Goal: Transaction & Acquisition: Download file/media

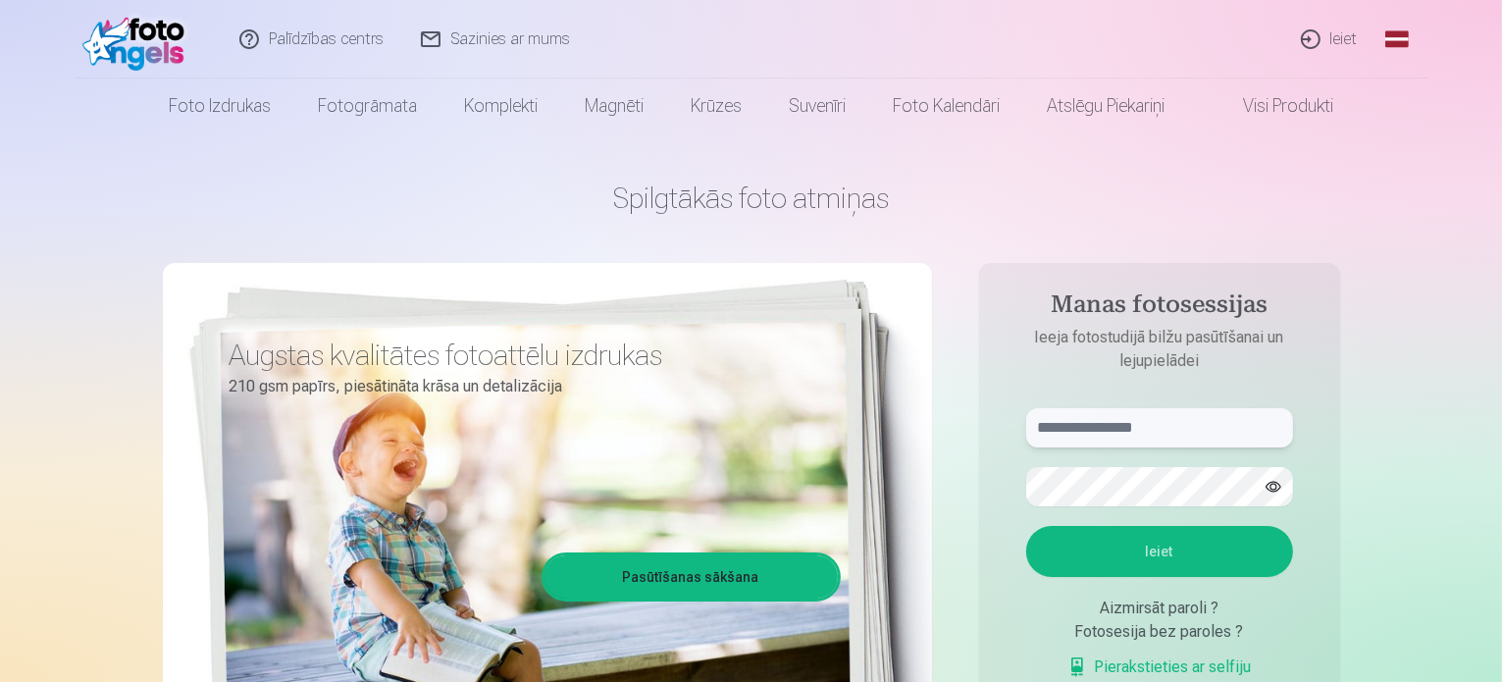
click at [1129, 428] on input "text" at bounding box center [1159, 427] width 267 height 39
type input "**********"
click at [1164, 552] on button "Ieiet" at bounding box center [1159, 551] width 267 height 51
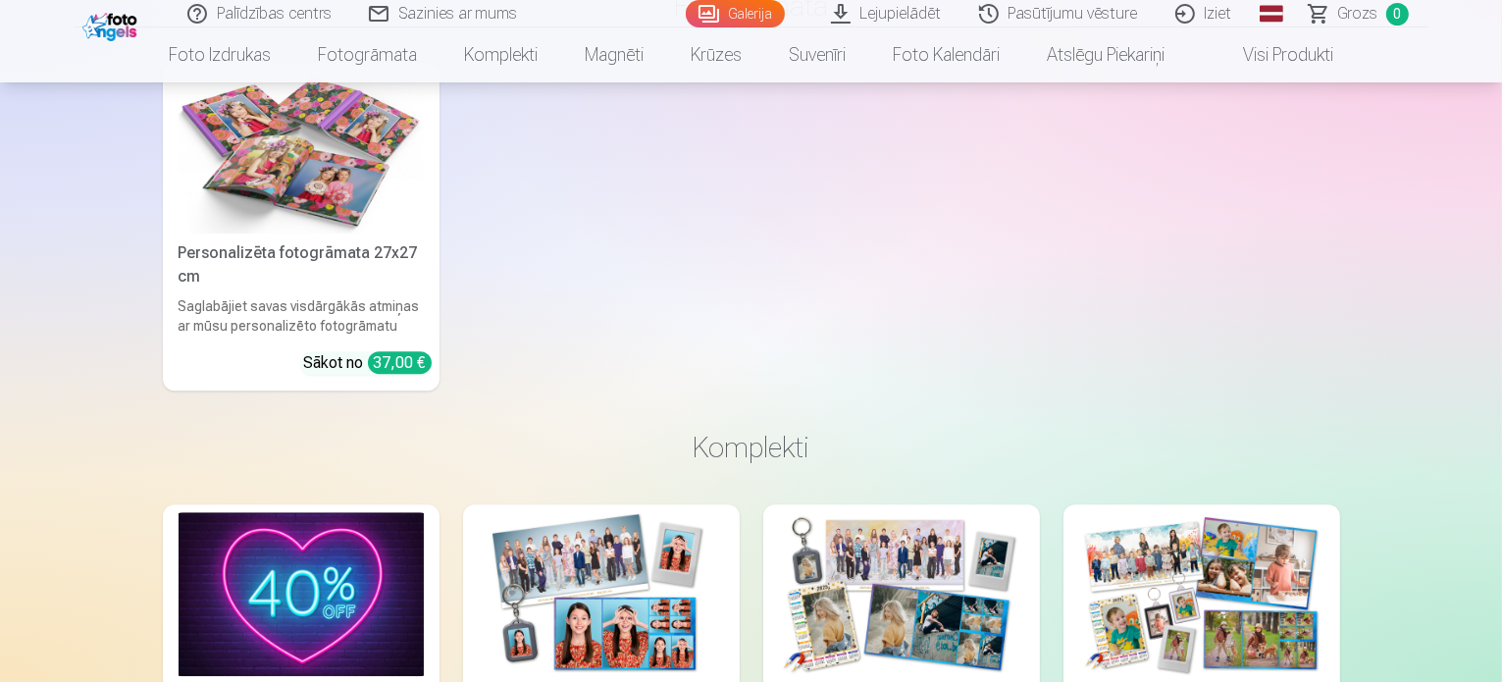
scroll to position [5499, 0]
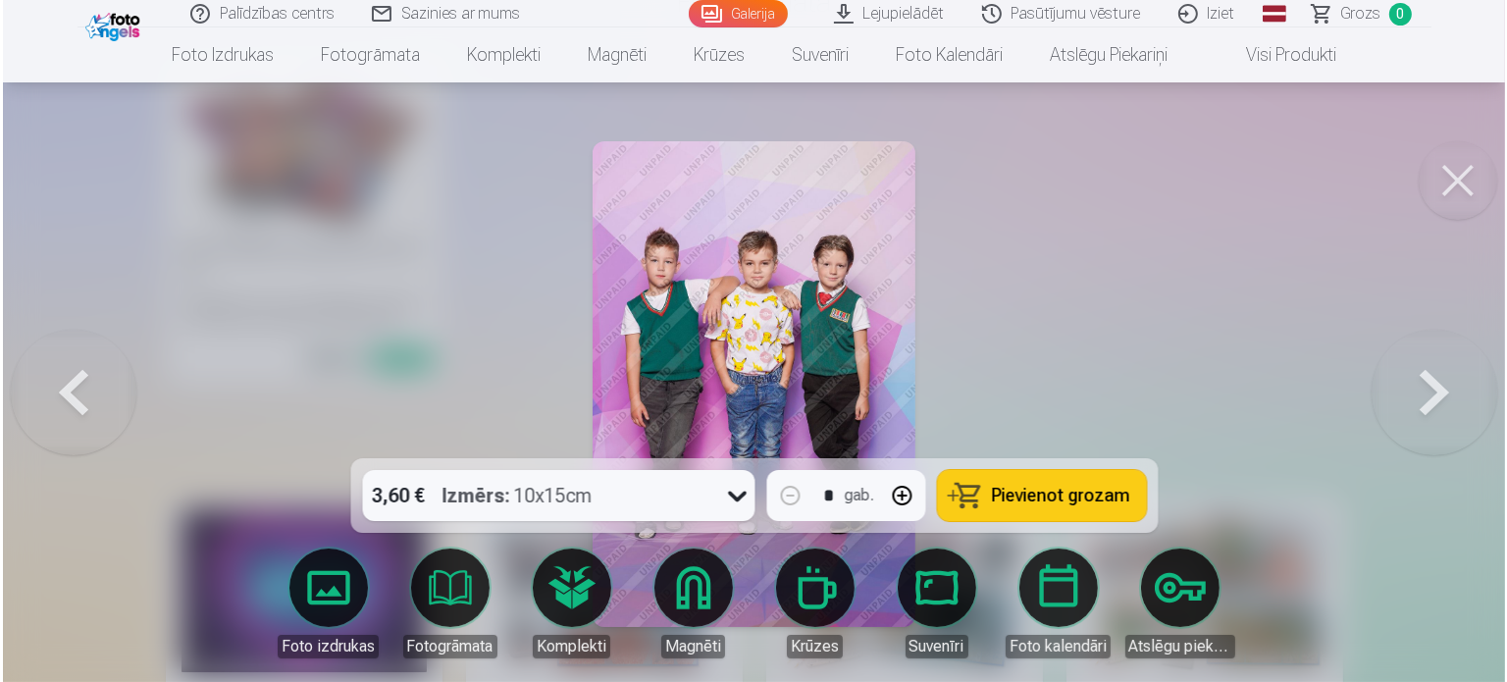
scroll to position [5515, 0]
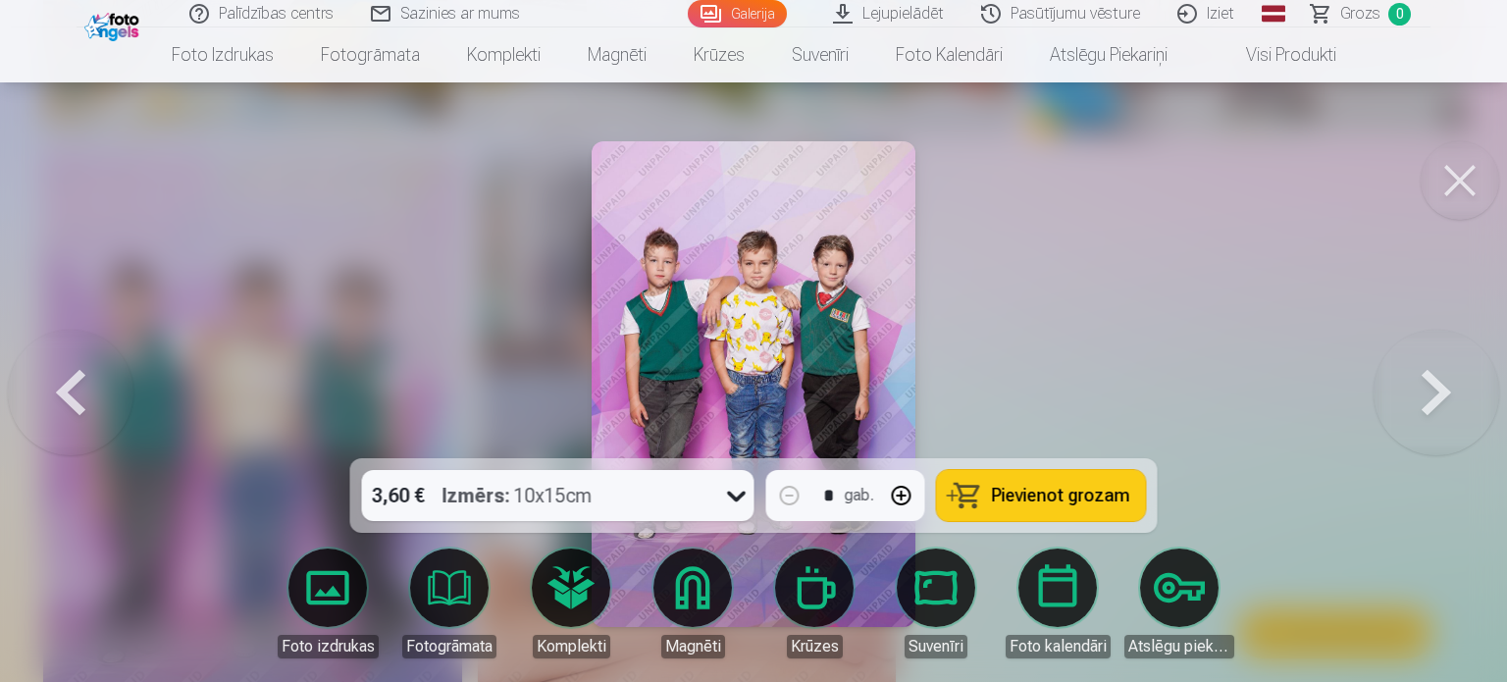
click at [1470, 183] on button at bounding box center [1460, 180] width 79 height 79
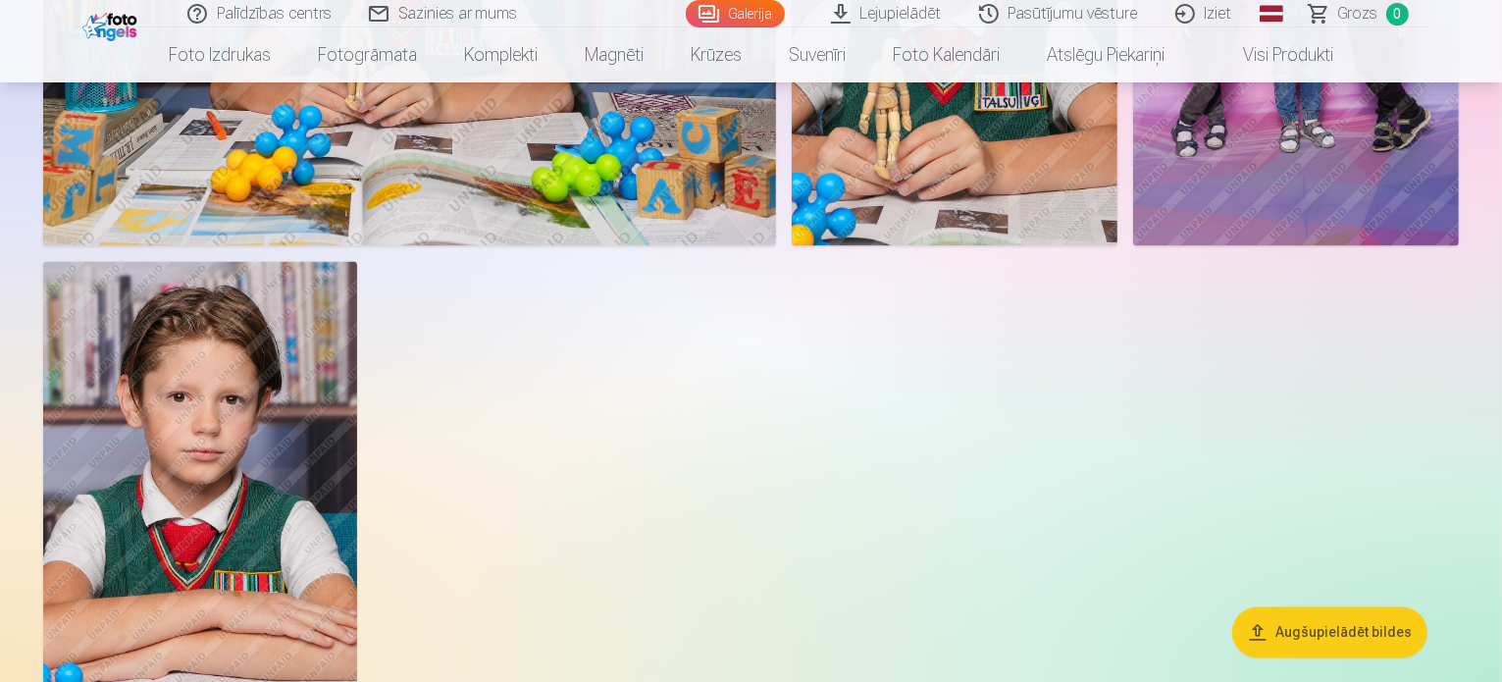
scroll to position [3813, 0]
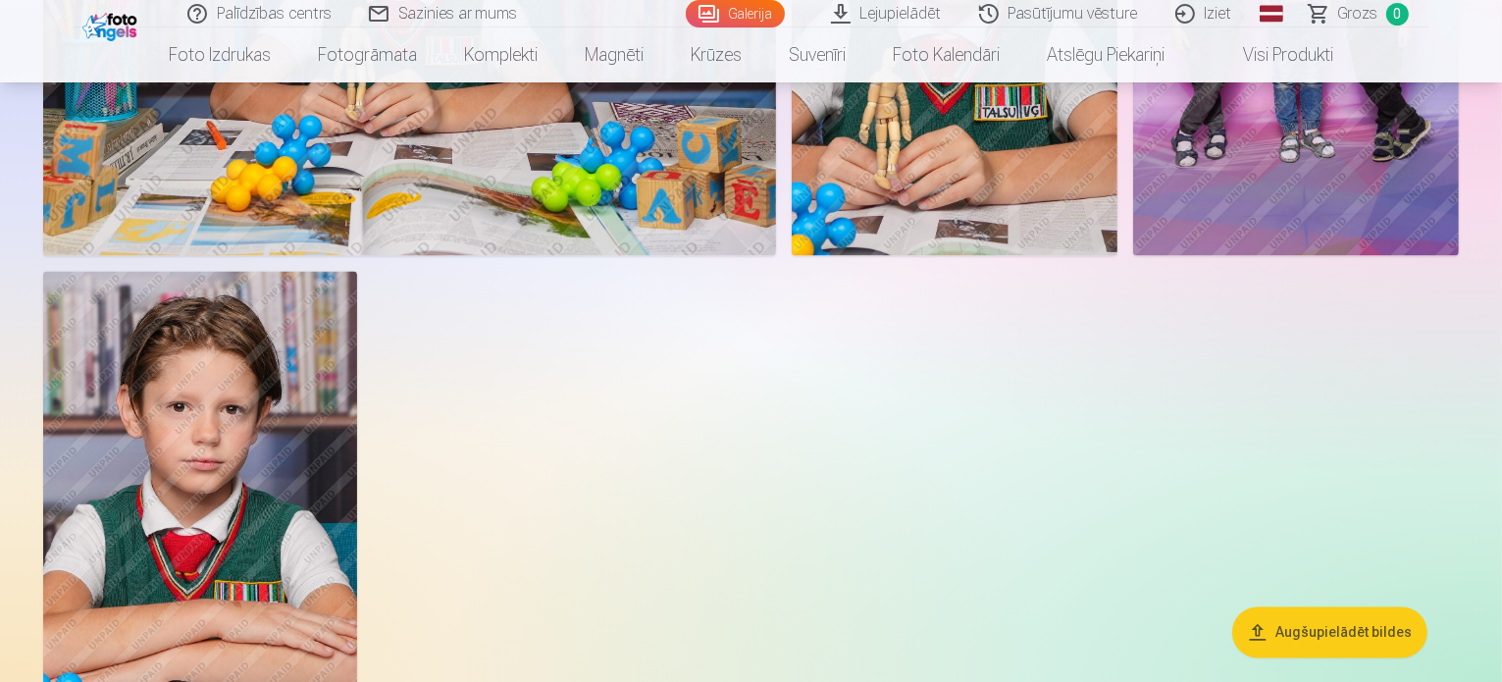
click at [848, 20] on link "Lejupielādēt" at bounding box center [888, 13] width 148 height 27
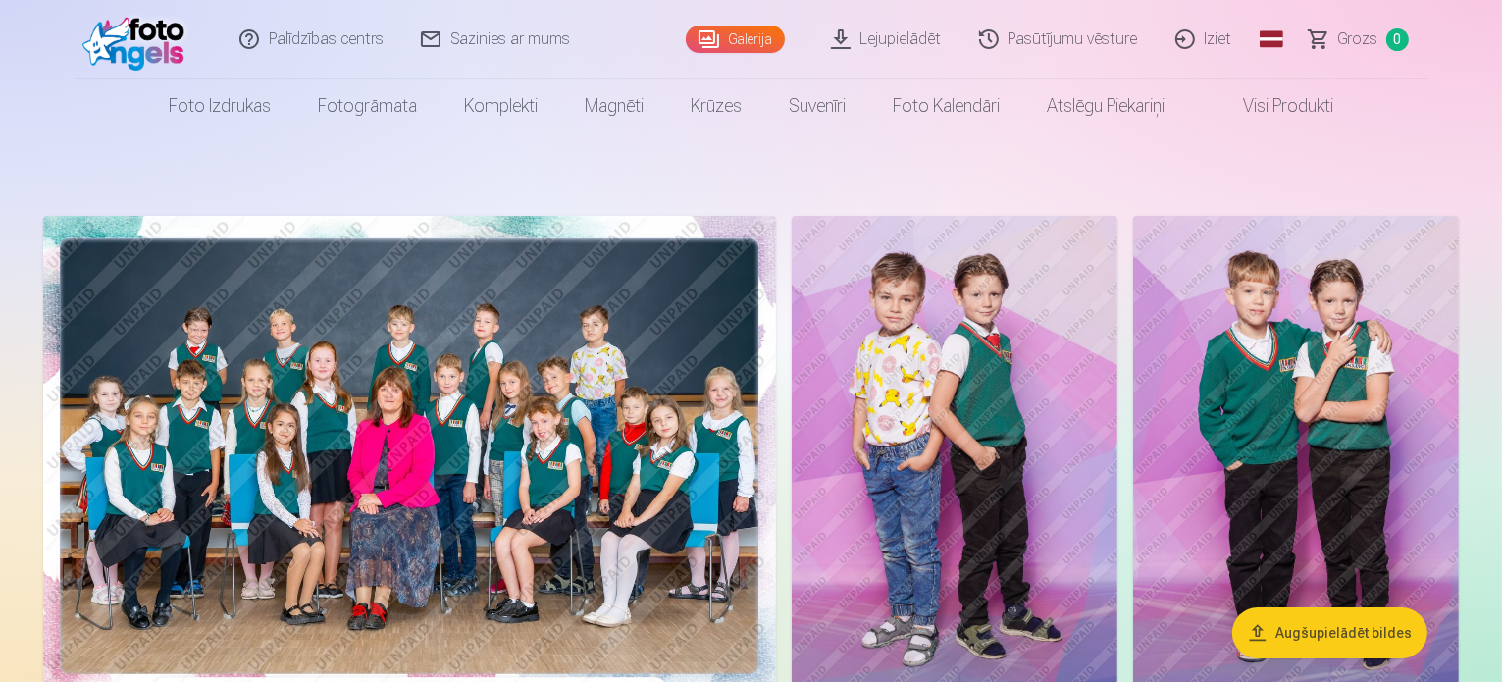
click at [1221, 40] on link "Iziet" at bounding box center [1205, 39] width 94 height 79
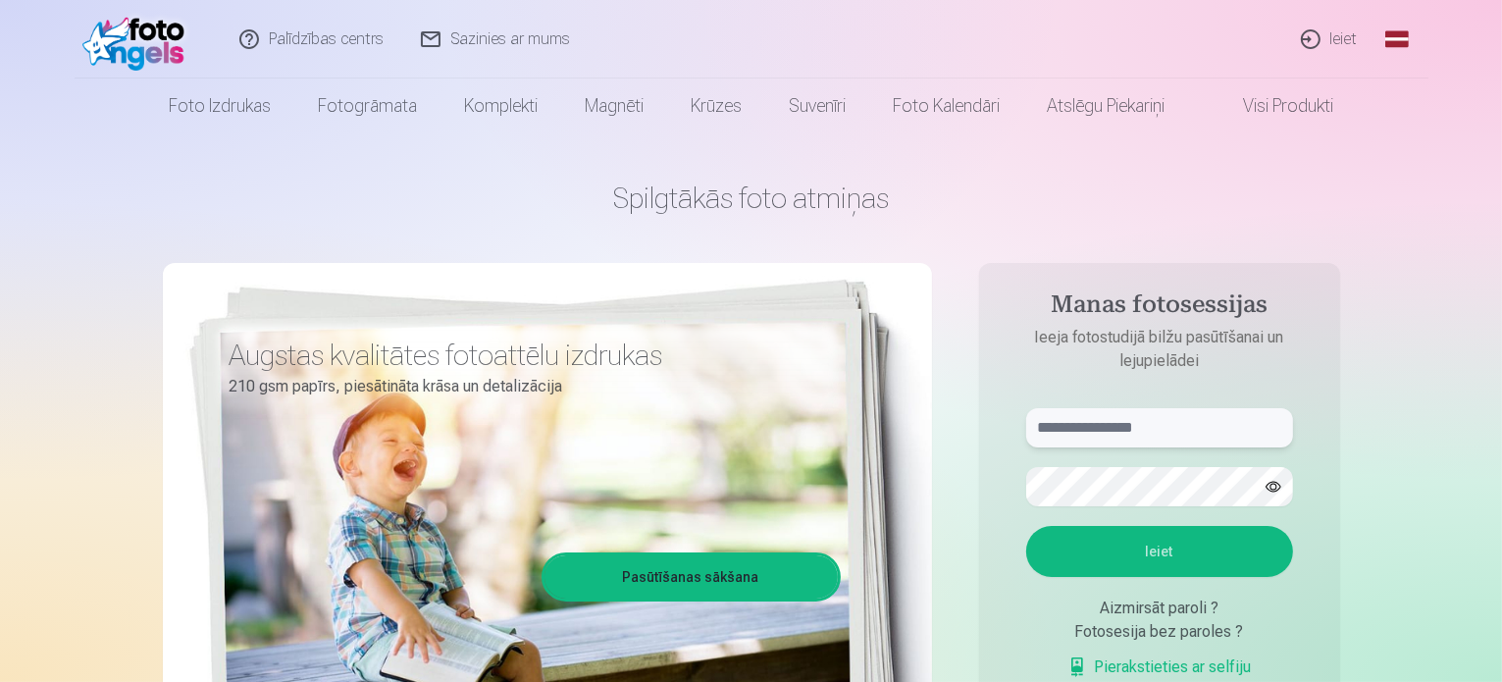
click at [1074, 427] on input "text" at bounding box center [1159, 427] width 267 height 39
type input "**********"
click at [1026, 526] on button "Ieiet" at bounding box center [1159, 551] width 267 height 51
